Goal: Task Accomplishment & Management: Manage account settings

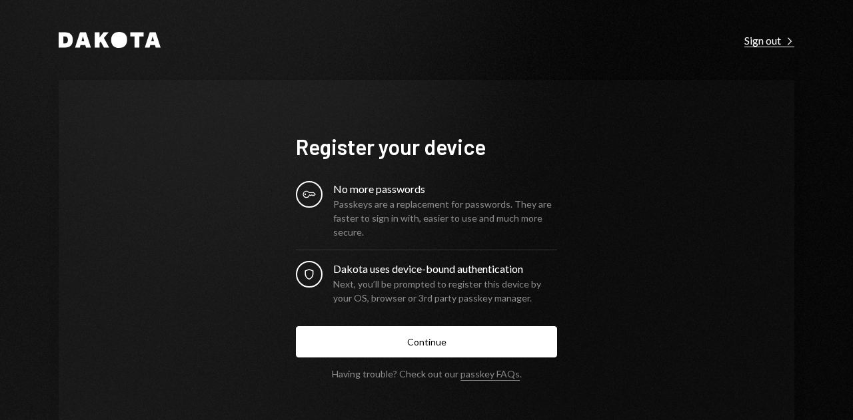
click at [747, 41] on div "Sign out Right Caret" at bounding box center [769, 40] width 50 height 13
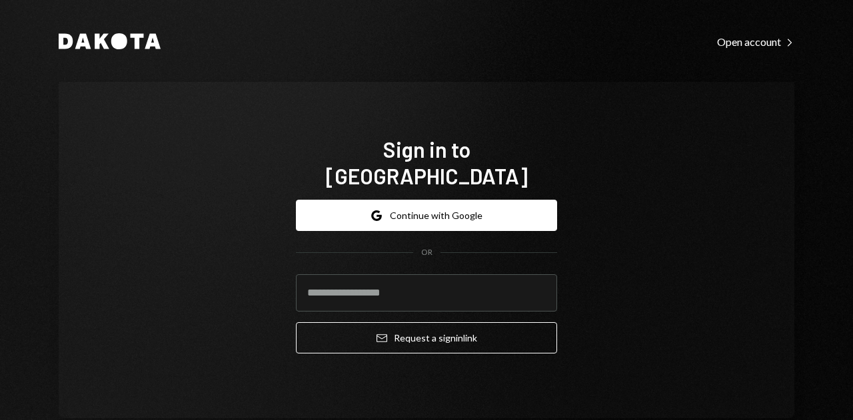
click at [747, 41] on div "Open account Right Caret" at bounding box center [755, 41] width 77 height 13
click at [345, 294] on input "email" at bounding box center [426, 292] width 261 height 37
paste input "**********"
type input "**********"
click at [632, 349] on div "**********" at bounding box center [426, 250] width 735 height 336
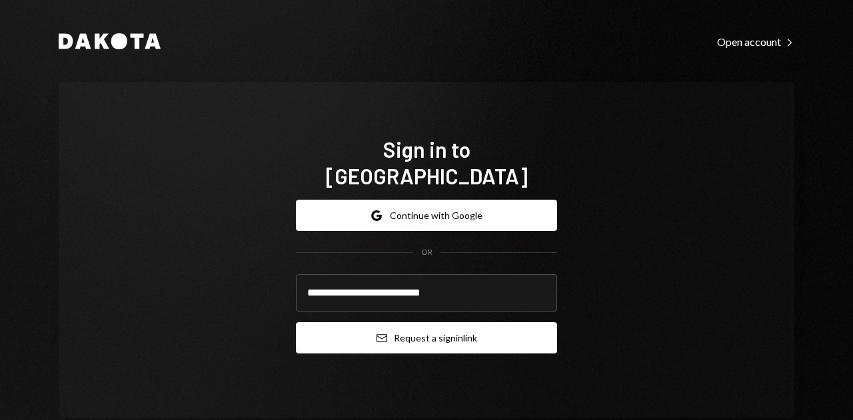
click at [497, 322] on button "Email Request a sign in link" at bounding box center [426, 337] width 261 height 31
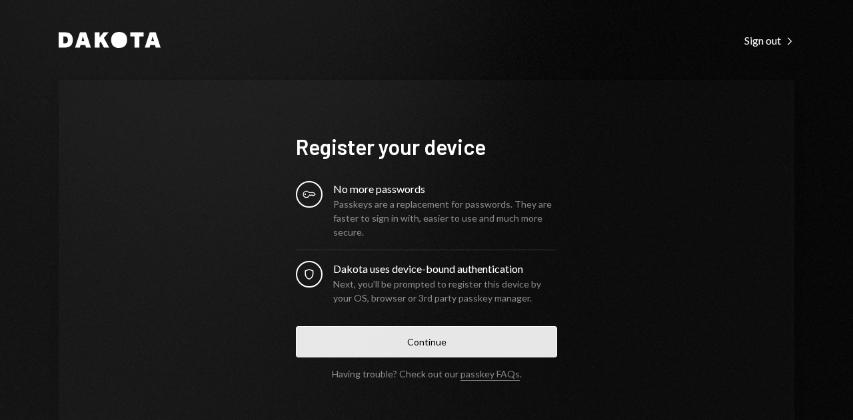
click at [428, 331] on button "Continue" at bounding box center [426, 341] width 261 height 31
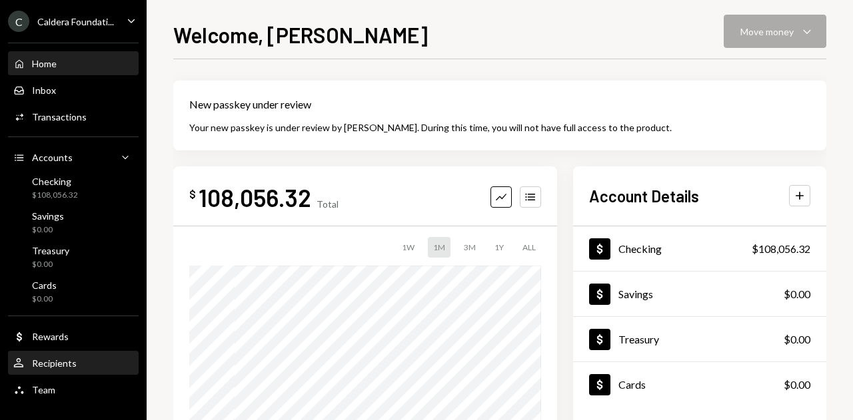
click at [83, 367] on div "User Recipients" at bounding box center [73, 364] width 120 height 12
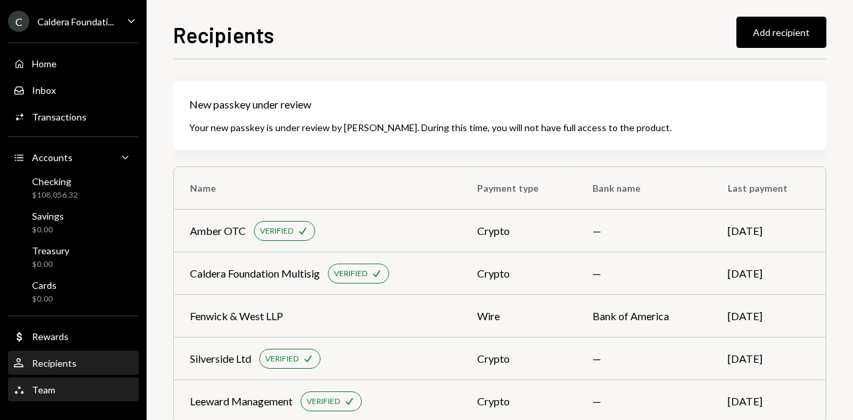
click at [72, 387] on div "Team Team" at bounding box center [73, 390] width 120 height 12
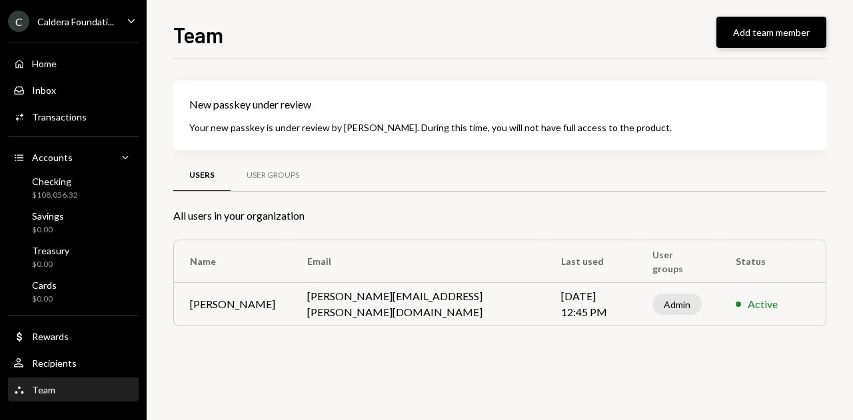
click at [735, 25] on button "Add team member" at bounding box center [771, 32] width 110 height 31
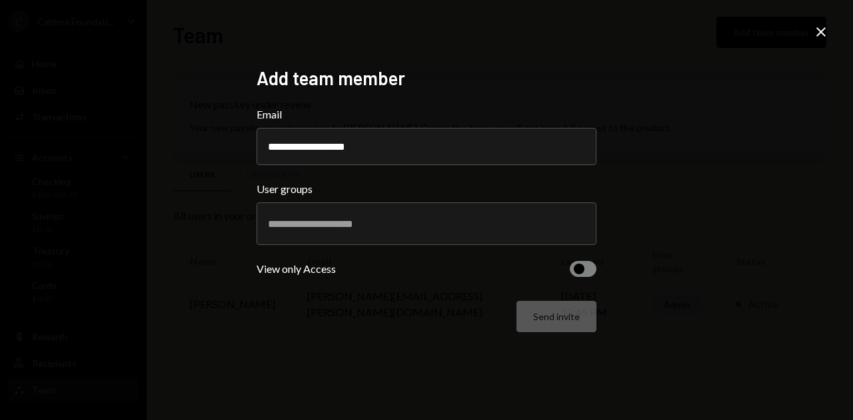
type input "**********"
click at [464, 234] on div at bounding box center [426, 223] width 317 height 33
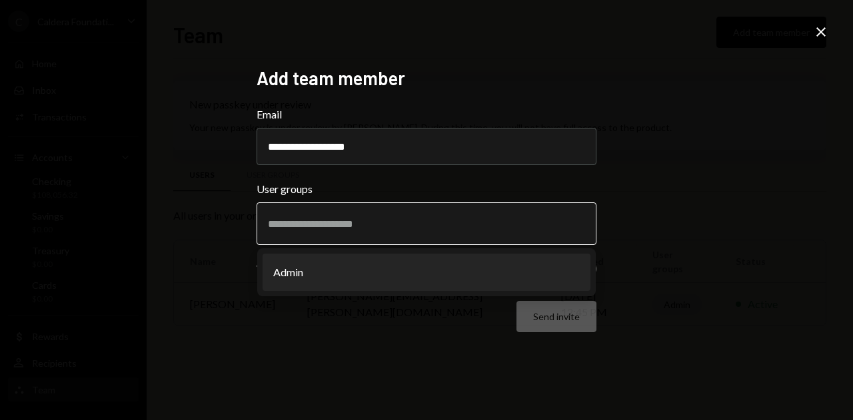
click at [348, 276] on li "Admin" at bounding box center [426, 272] width 328 height 37
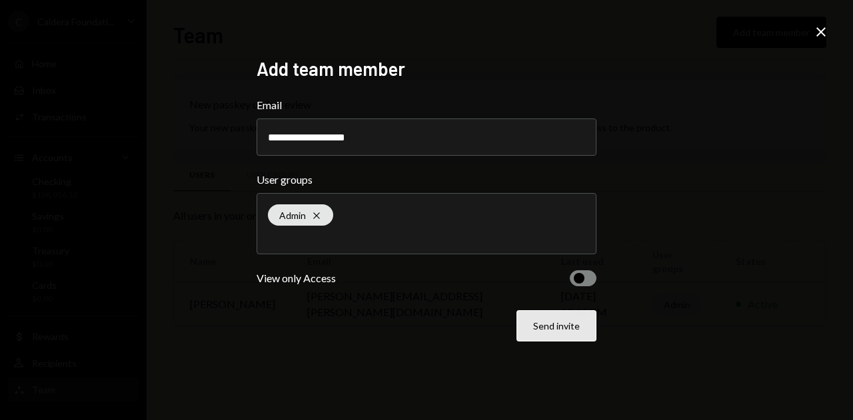
click at [592, 323] on button "Send invite" at bounding box center [556, 325] width 80 height 31
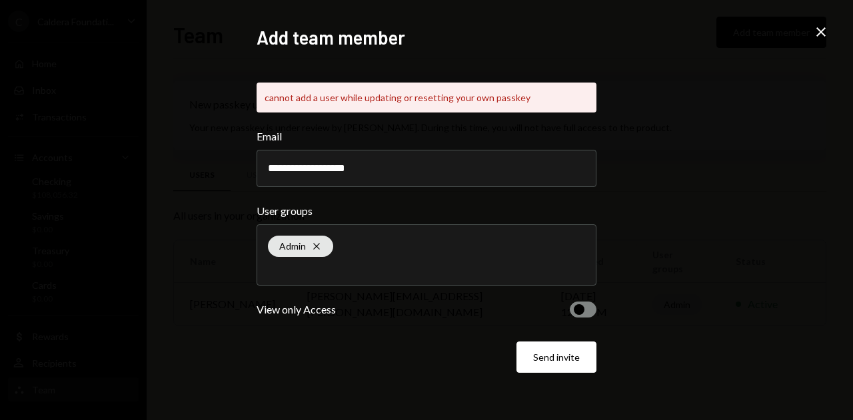
click at [823, 24] on icon "Close" at bounding box center [821, 32] width 16 height 16
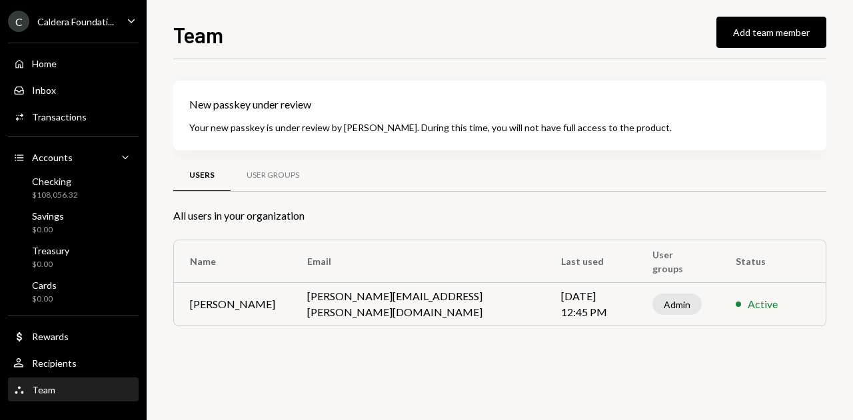
click at [155, 224] on div "Team Add team member New passkey under review Your new passkey is under review …" at bounding box center [500, 210] width 706 height 420
drag, startPoint x: 474, startPoint y: 307, endPoint x: 304, endPoint y: 304, distance: 169.9
click at [304, 304] on td "gerard+caldera@openworld.dev" at bounding box center [418, 304] width 254 height 43
copy td "gerard+caldera@openworld.dev"
click at [158, 343] on div "Team Add team member New passkey under review Your new passkey is under review …" at bounding box center [500, 210] width 706 height 420
